Goal: Find specific fact: Find specific fact

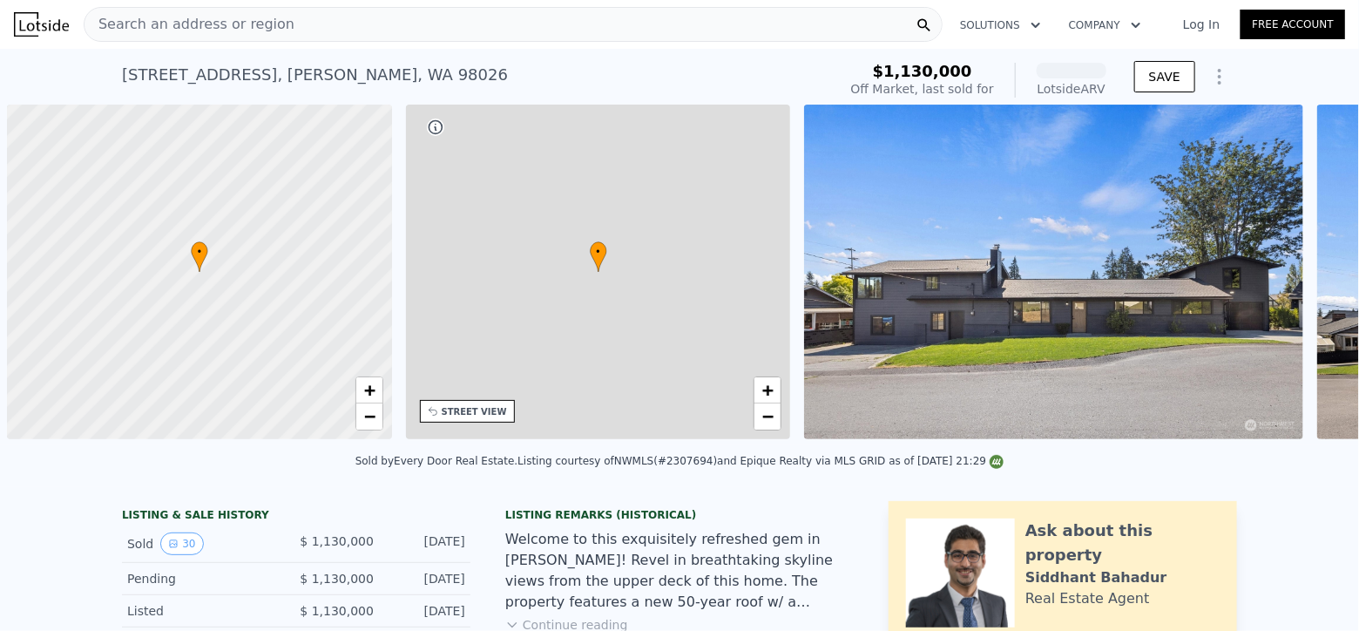
scroll to position [0, 7]
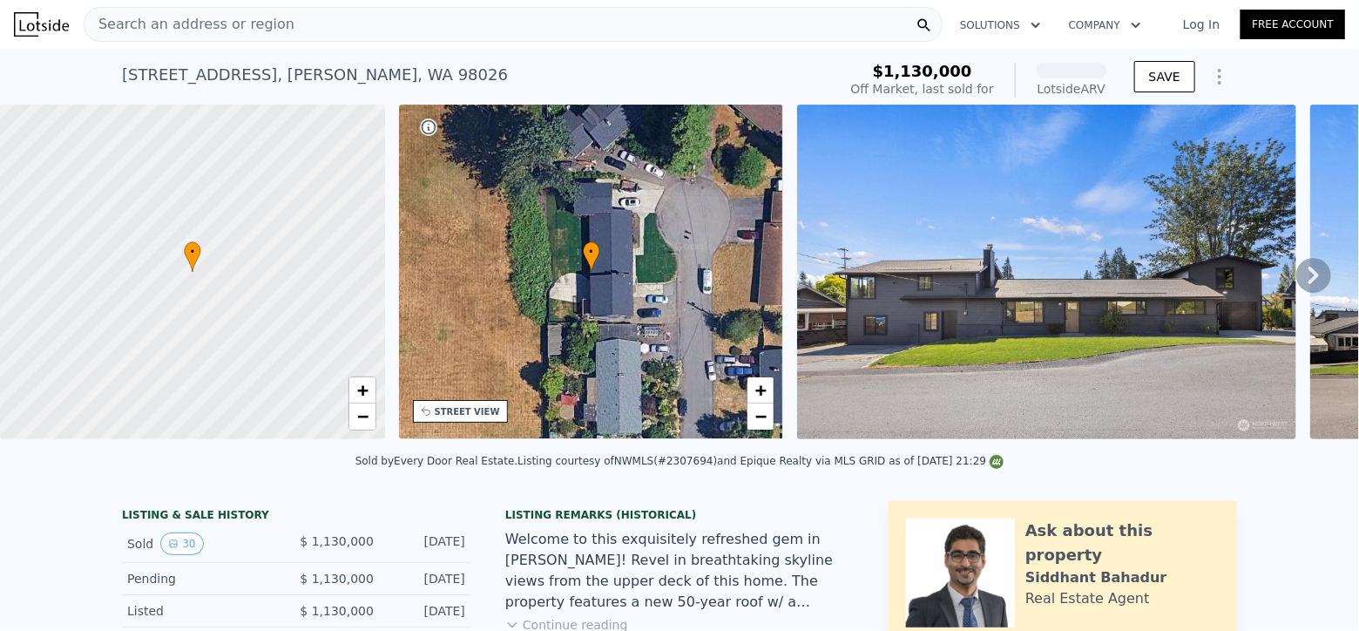
click at [488, 24] on body "Search an address or region Solutions Company Open main menu Log In Free Accoun…" at bounding box center [679, 315] width 1359 height 631
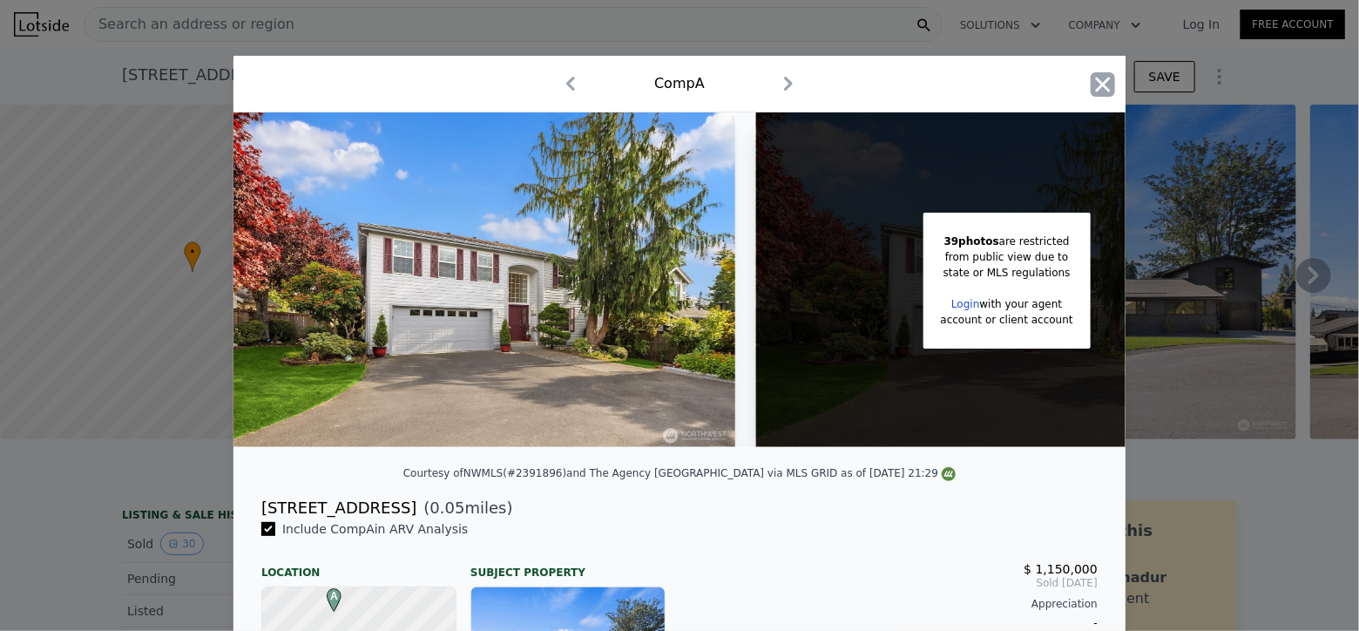
click at [1096, 80] on icon "button" at bounding box center [1103, 84] width 15 height 15
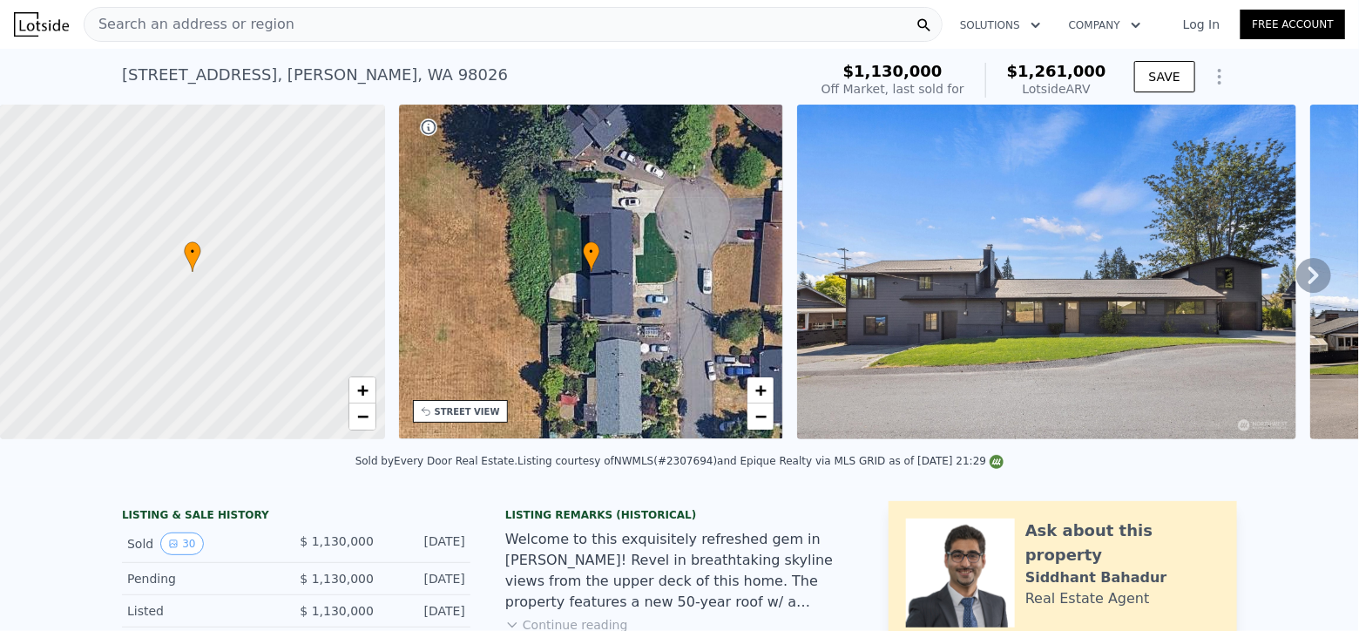
click at [912, 29] on div at bounding box center [924, 24] width 35 height 33
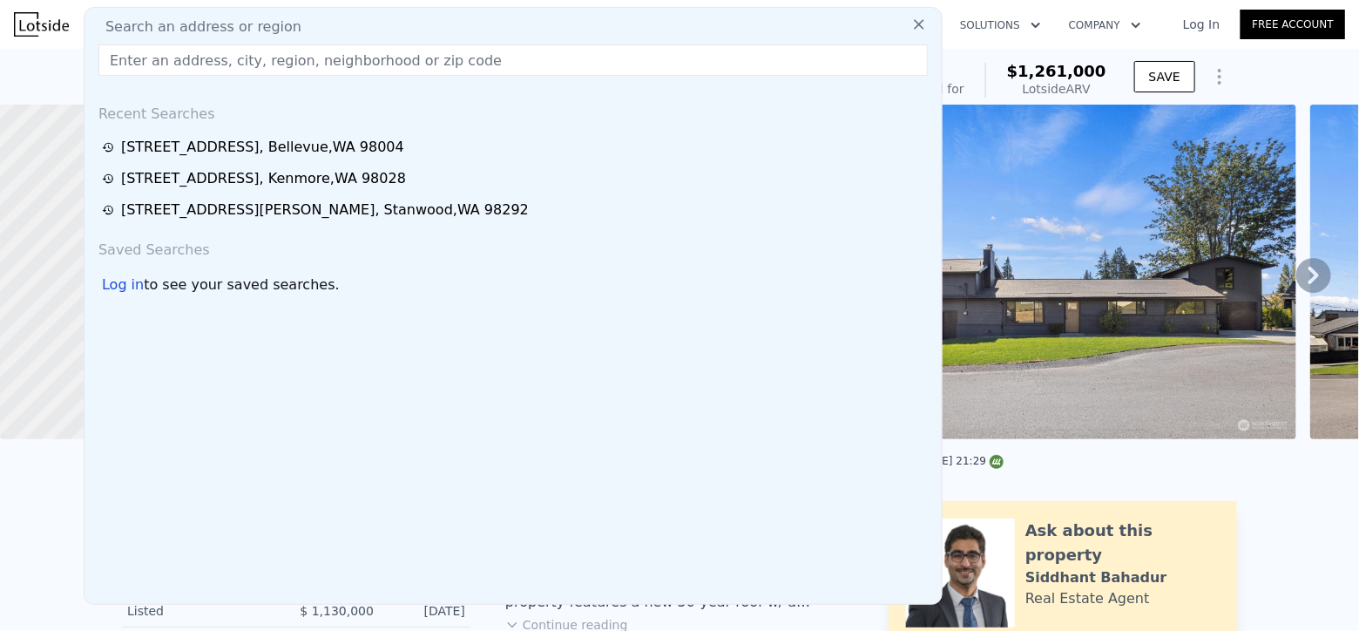
click at [574, 63] on input "text" at bounding box center [513, 59] width 830 height 31
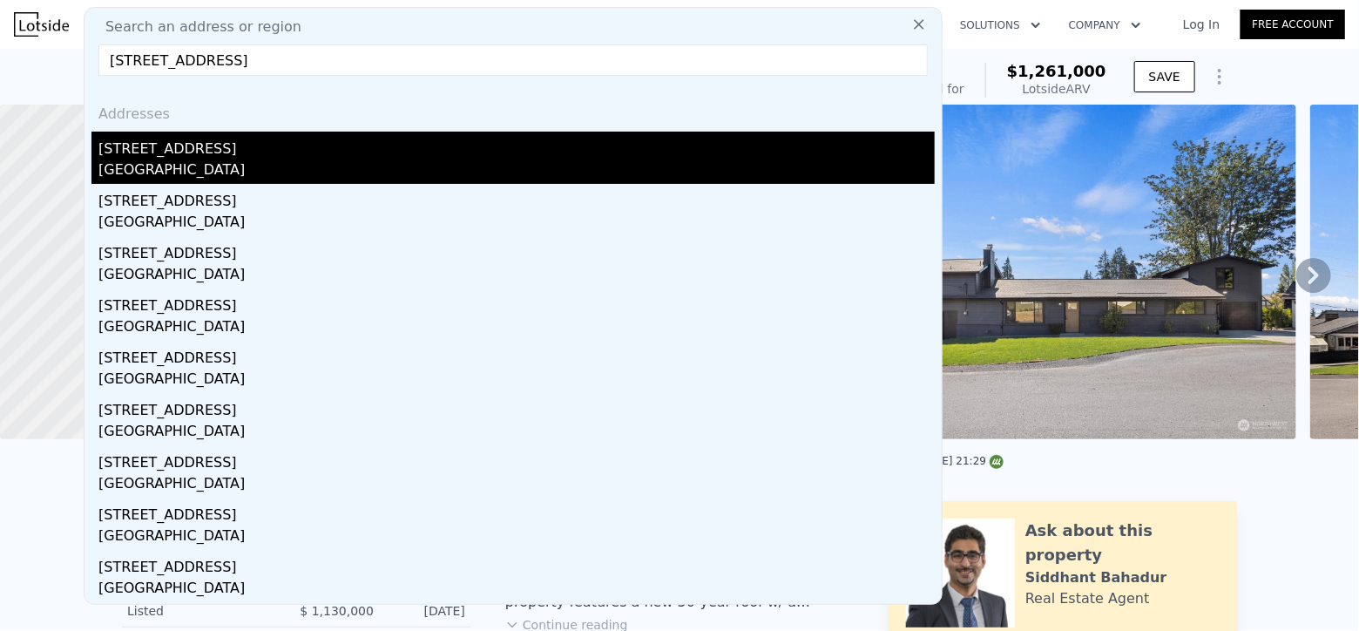
type input "[STREET_ADDRESS]"
click at [333, 151] on div "[STREET_ADDRESS]" at bounding box center [516, 146] width 837 height 28
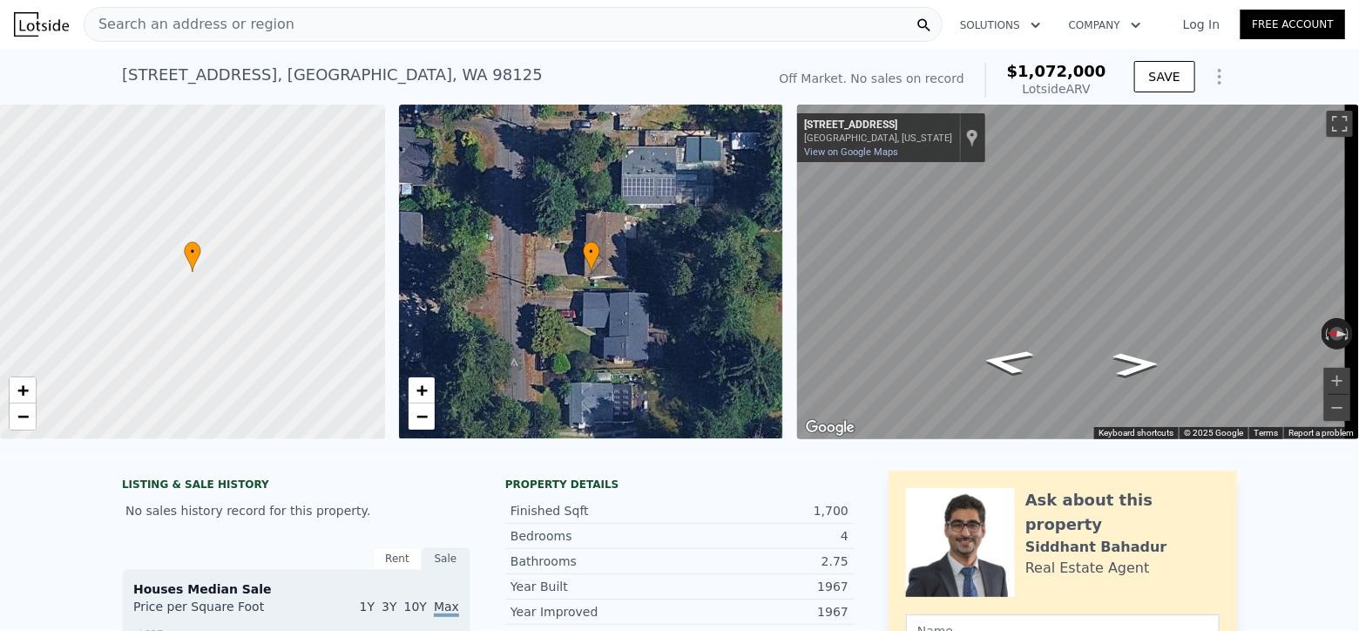
copy div "Lotside ARV"
drag, startPoint x: 1083, startPoint y: 89, endPoint x: 1097, endPoint y: 88, distance: 14.0
click at [1097, 88] on div "Lotside ARV" at bounding box center [1056, 88] width 99 height 17
copy span "$1,072,000"
drag, startPoint x: 1025, startPoint y: 71, endPoint x: 1105, endPoint y: 74, distance: 80.2
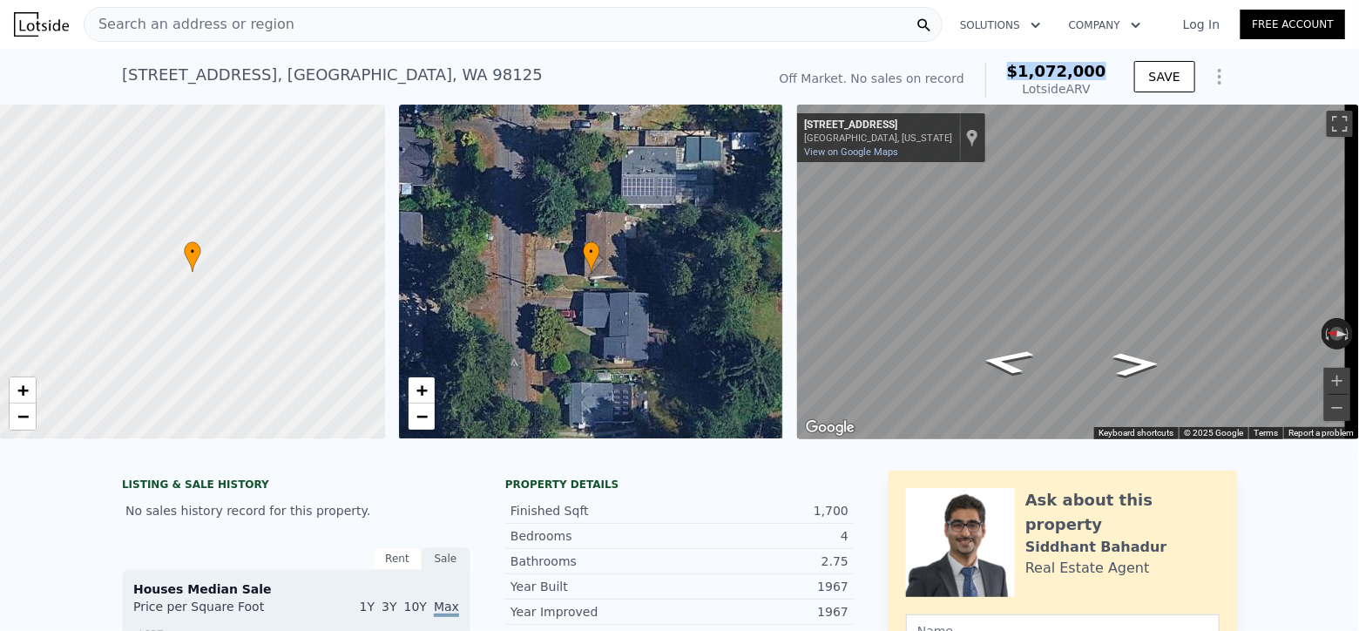
click at [1105, 74] on div "Off Market. No sales on record $1,072,000 Lotside ARV" at bounding box center [943, 80] width 341 height 49
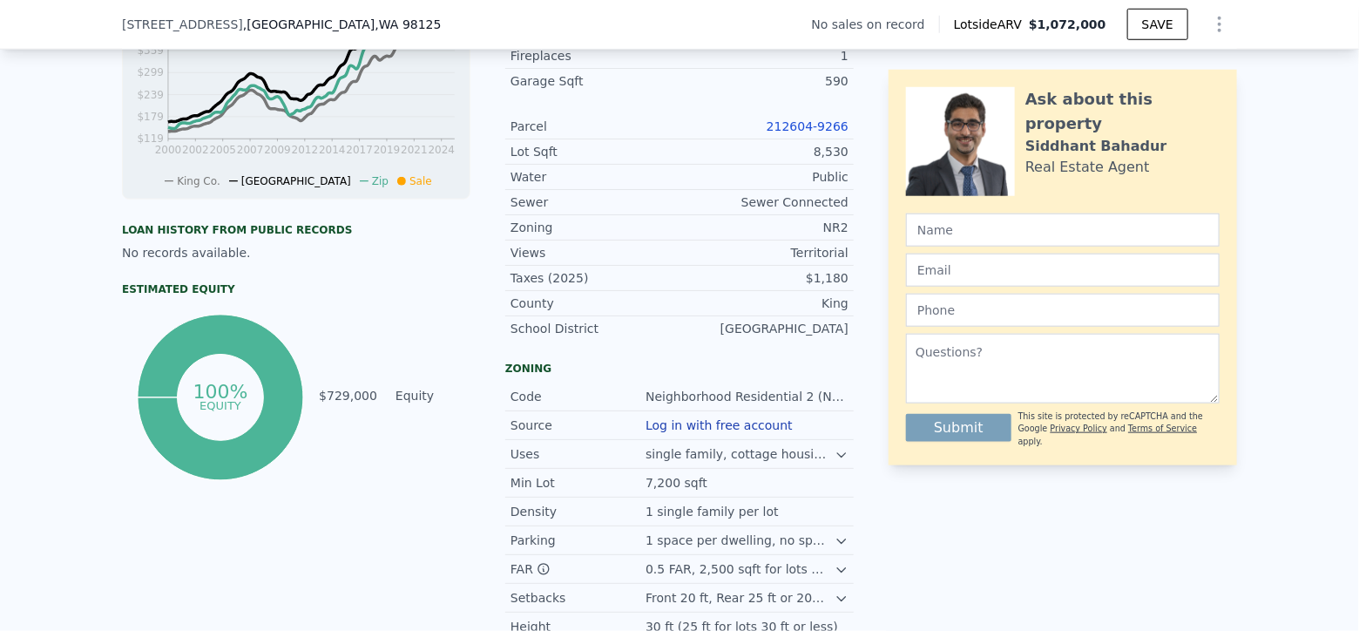
scroll to position [671, 0]
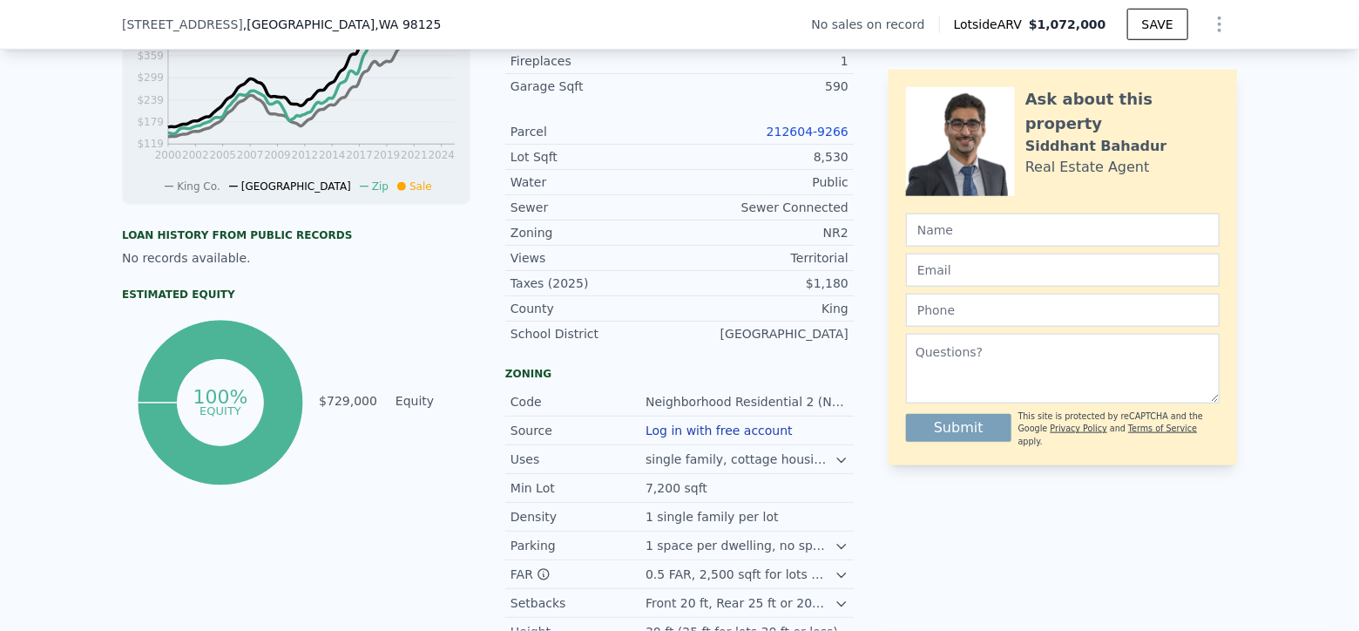
click at [798, 135] on link "212604-9266" at bounding box center [808, 132] width 82 height 14
